Goal: Information Seeking & Learning: Learn about a topic

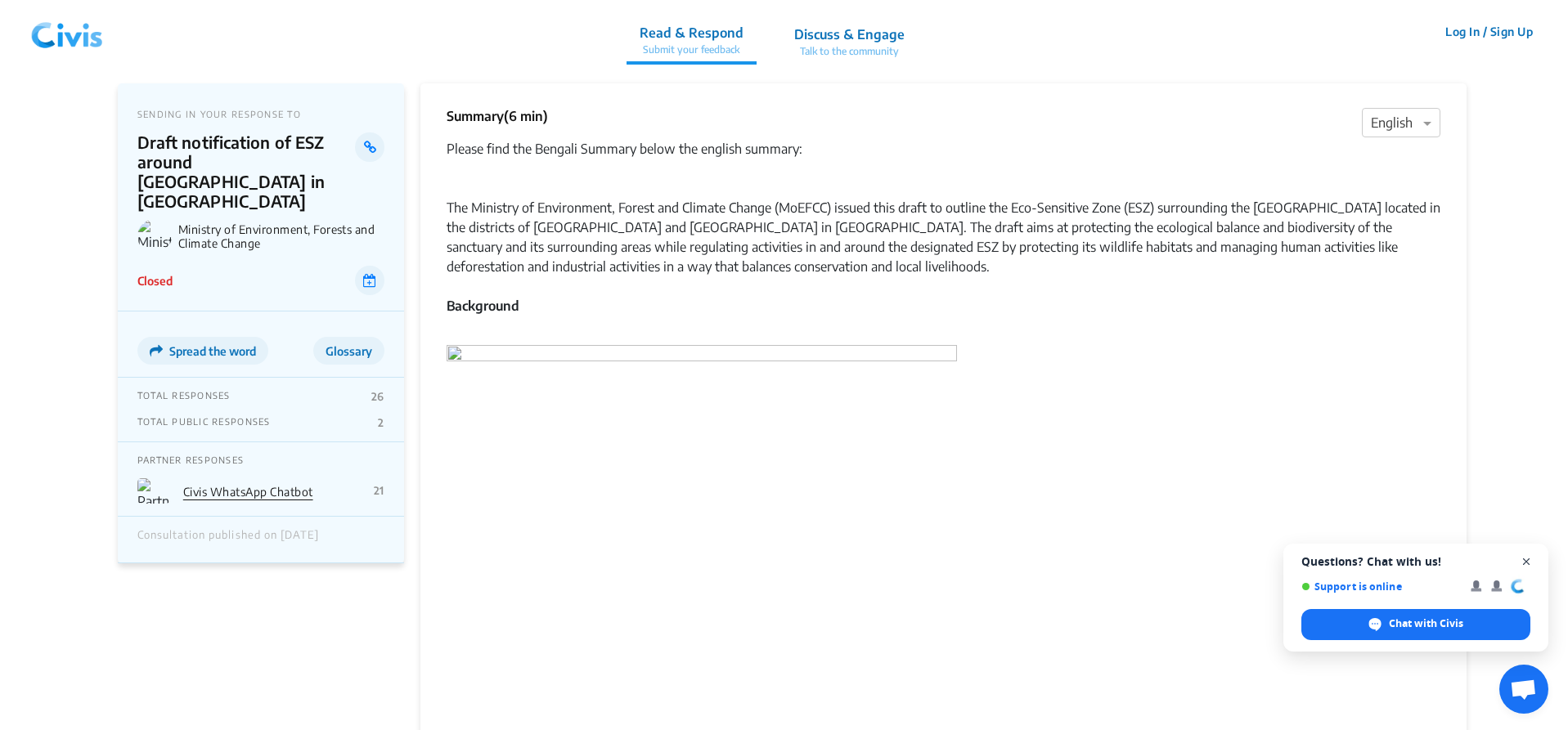
click at [1530, 563] on span "Open chat" at bounding box center [1526, 562] width 20 height 20
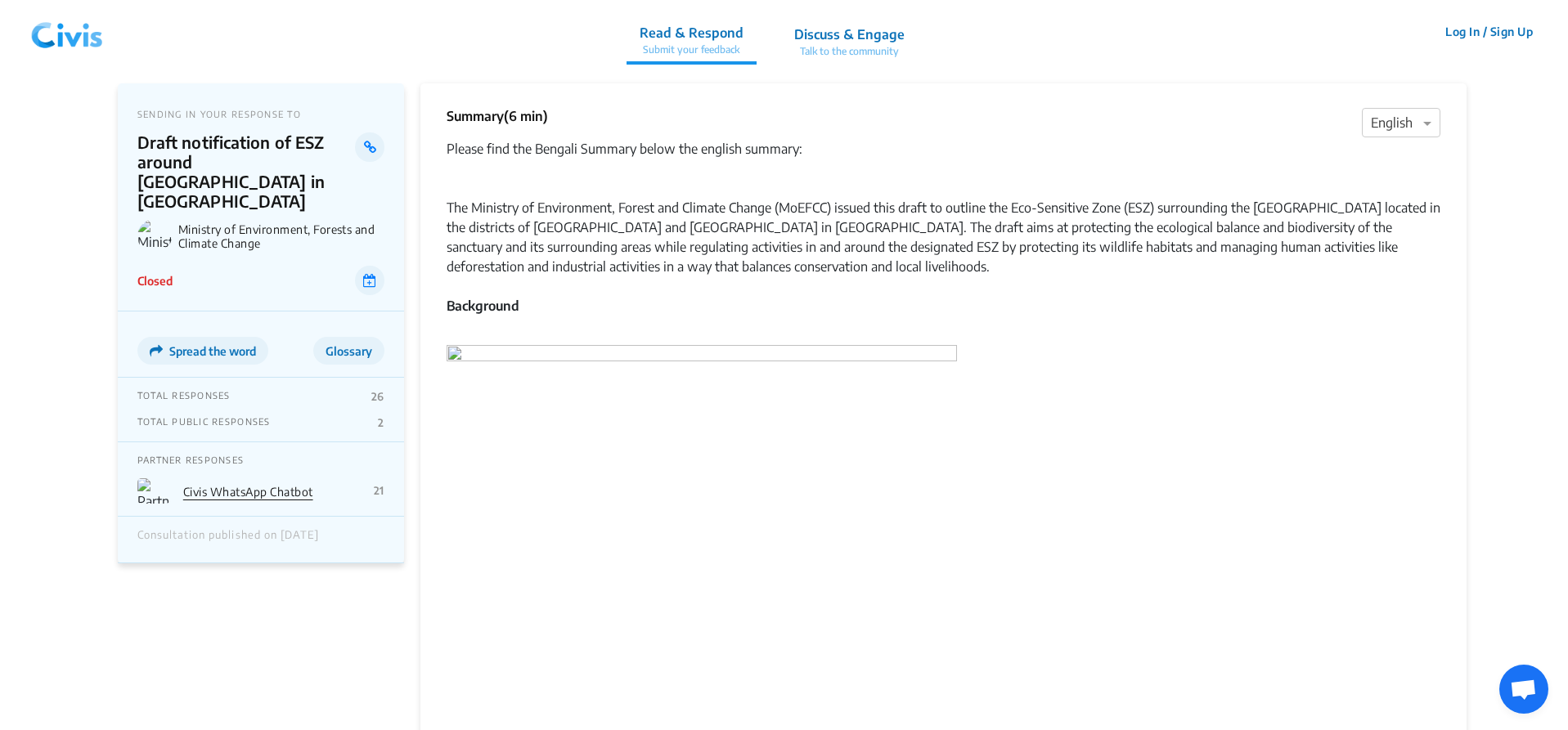
click at [453, 349] on img at bounding box center [701, 513] width 510 height 357
click at [456, 351] on img at bounding box center [701, 513] width 510 height 357
click at [457, 350] on img at bounding box center [701, 513] width 510 height 357
